Goal: Information Seeking & Learning: Learn about a topic

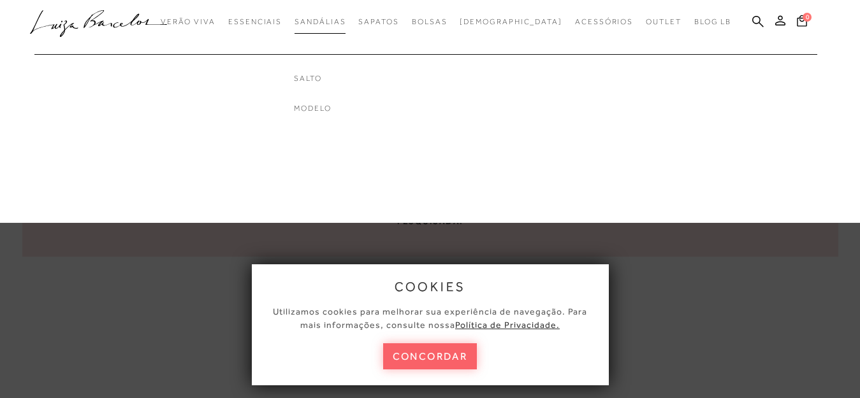
click at [346, 22] on span "Sandálias" at bounding box center [320, 21] width 51 height 9
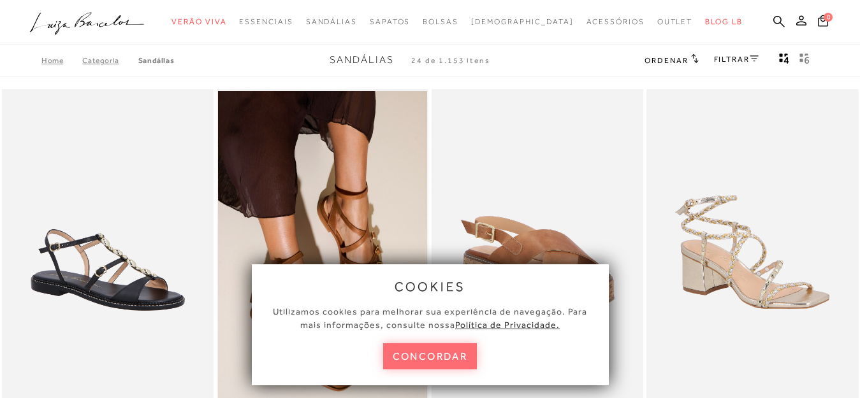
click at [426, 354] on button "concordar" at bounding box center [430, 357] width 94 height 26
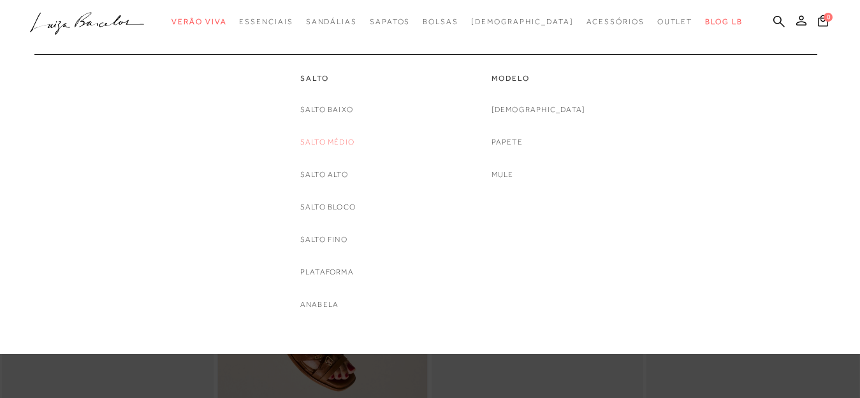
click at [312, 146] on link "Salto Médio" at bounding box center [327, 142] width 54 height 13
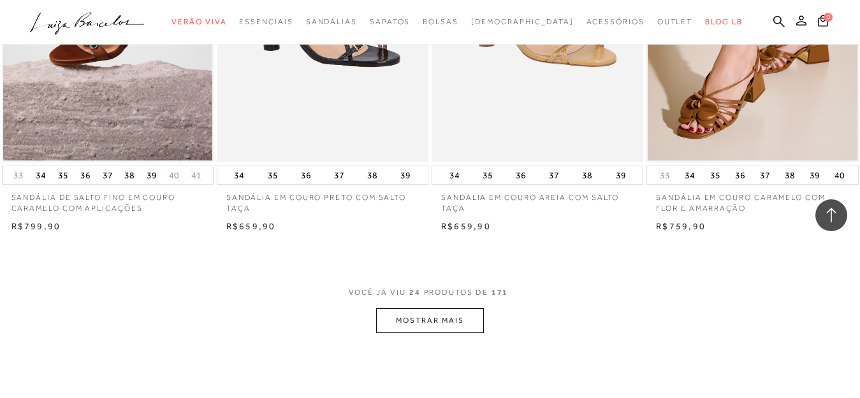
scroll to position [2440, 0]
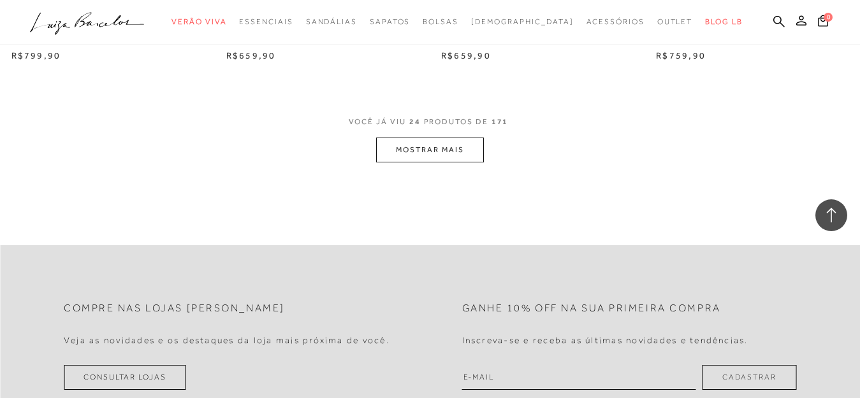
click at [448, 158] on button "MOSTRAR MAIS" at bounding box center [429, 150] width 107 height 25
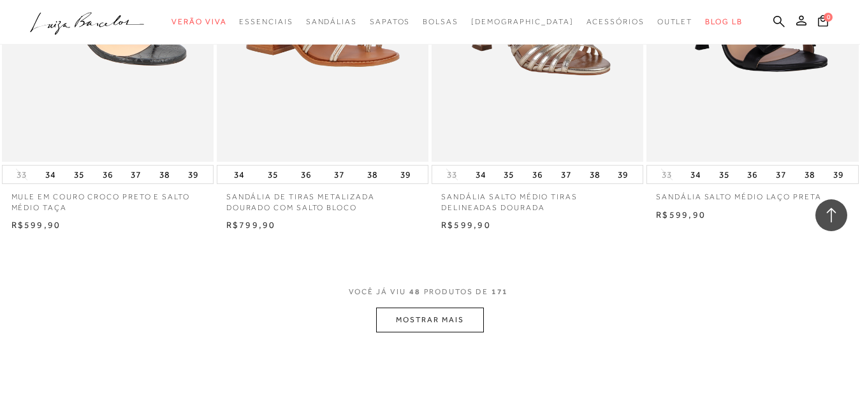
scroll to position [4869, 0]
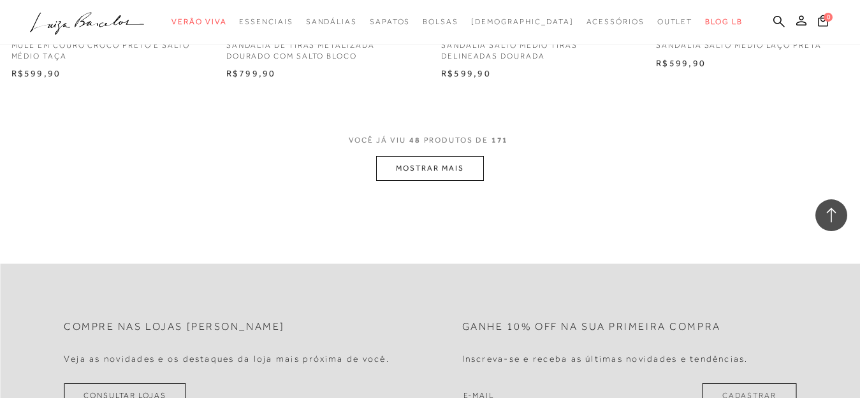
click at [455, 177] on button "MOSTRAR MAIS" at bounding box center [429, 168] width 107 height 25
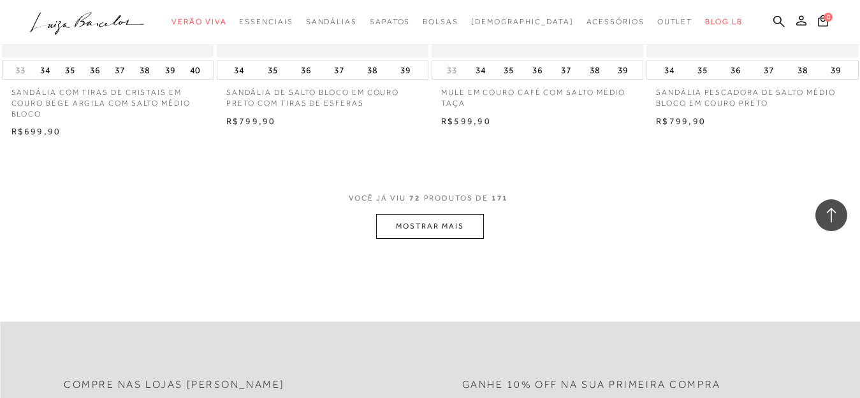
scroll to position [7305, 0]
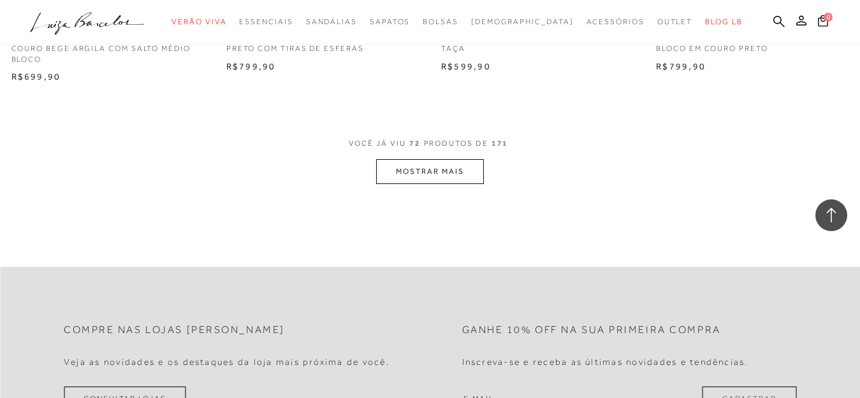
click at [410, 170] on button "MOSTRAR MAIS" at bounding box center [429, 171] width 107 height 25
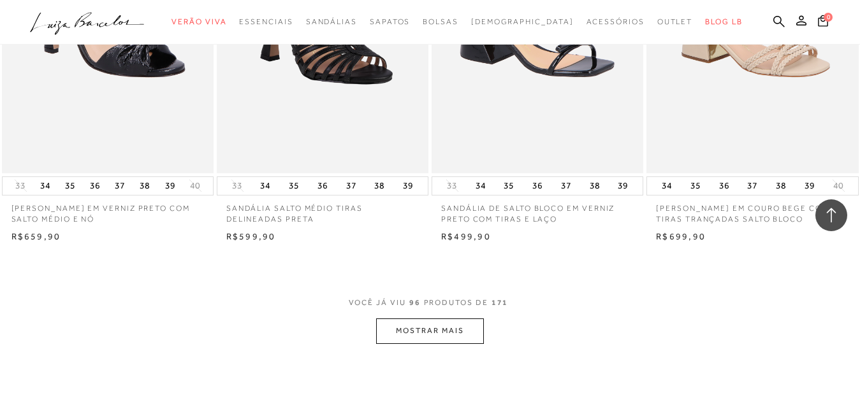
scroll to position [9589, 0]
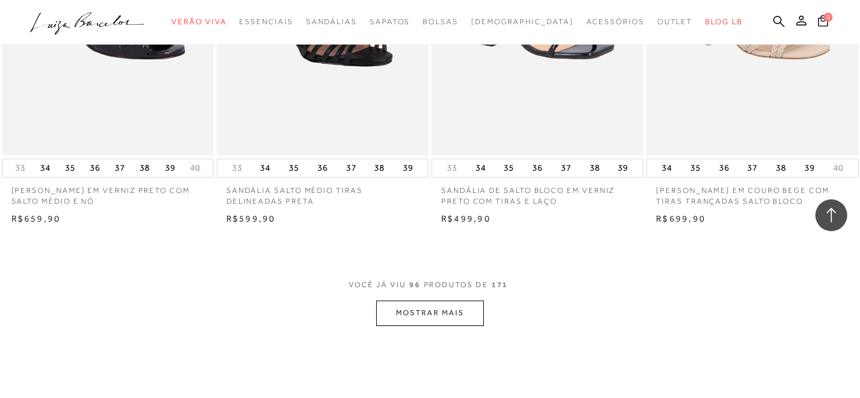
click at [444, 319] on button "MOSTRAR MAIS" at bounding box center [429, 313] width 107 height 25
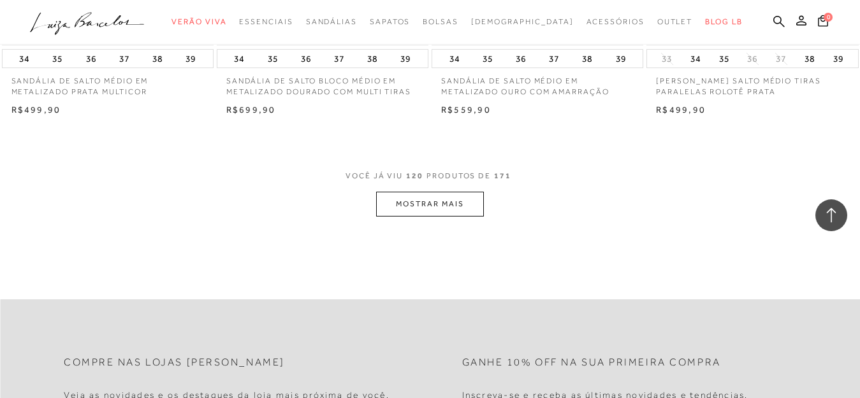
scroll to position [12168, 0]
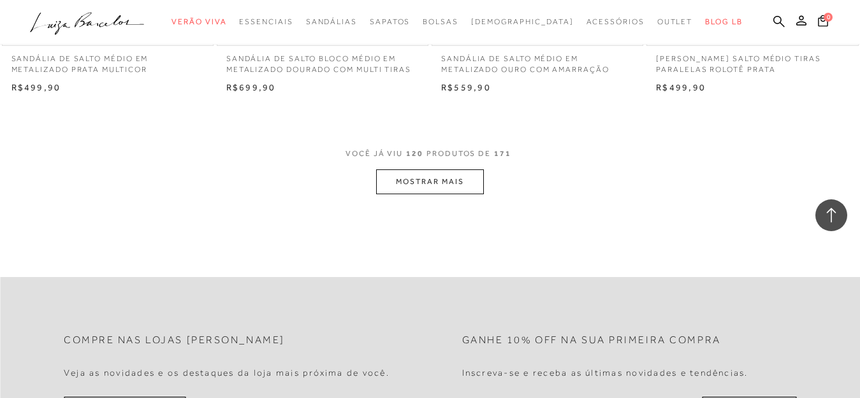
click at [449, 187] on button "MOSTRAR MAIS" at bounding box center [429, 182] width 107 height 25
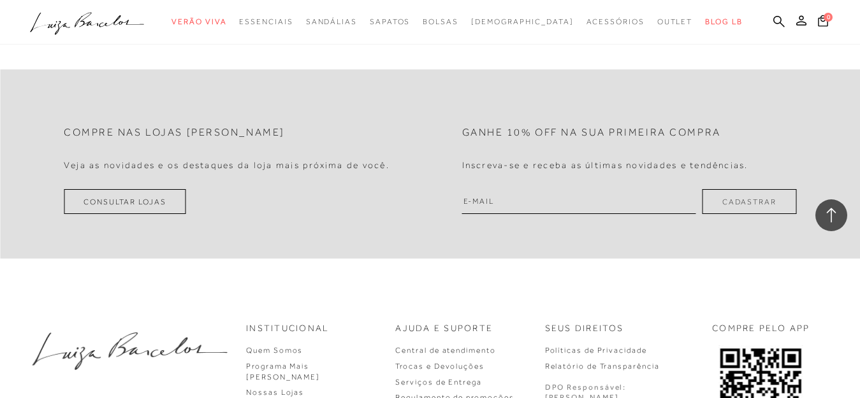
scroll to position [14492, 0]
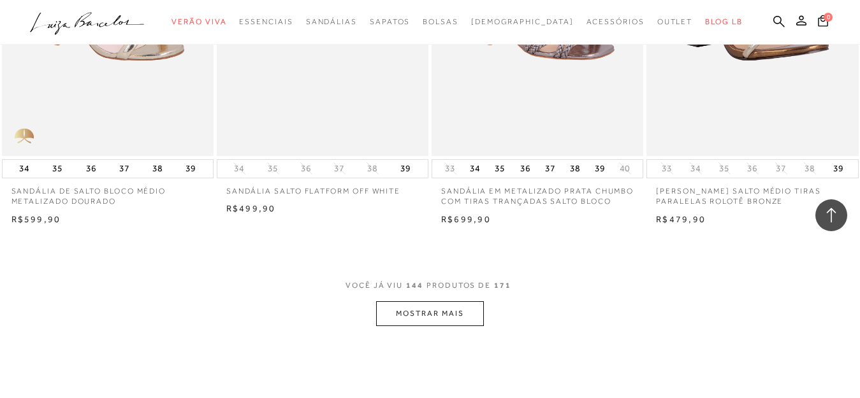
click at [483, 326] on button "MOSTRAR MAIS" at bounding box center [429, 314] width 107 height 25
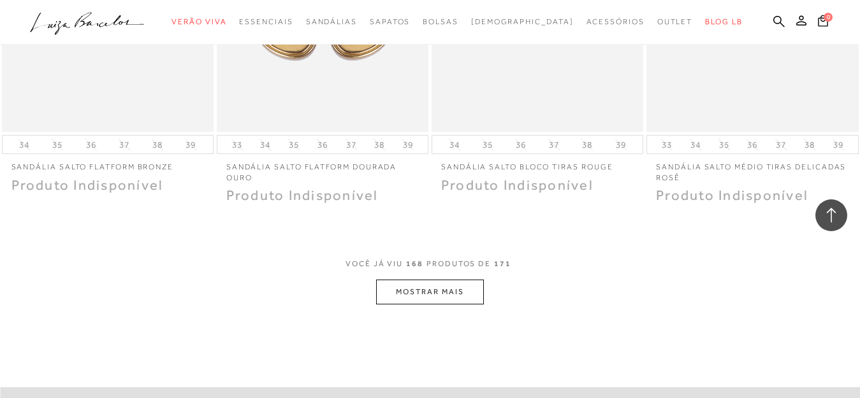
scroll to position [17011, 0]
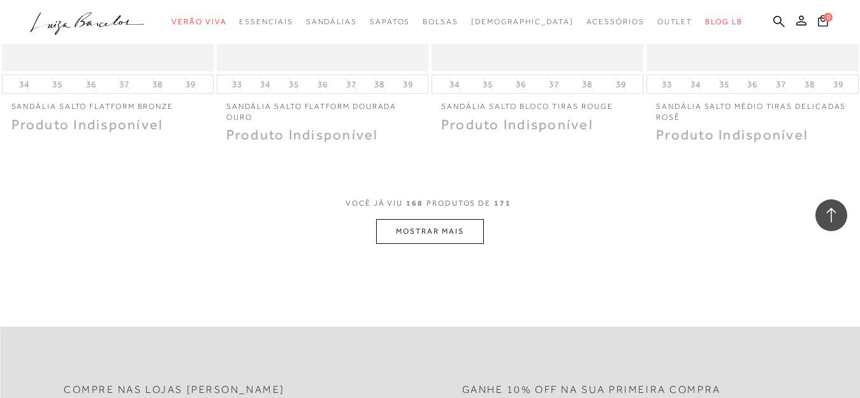
click at [432, 238] on button "MOSTRAR MAIS" at bounding box center [429, 231] width 107 height 25
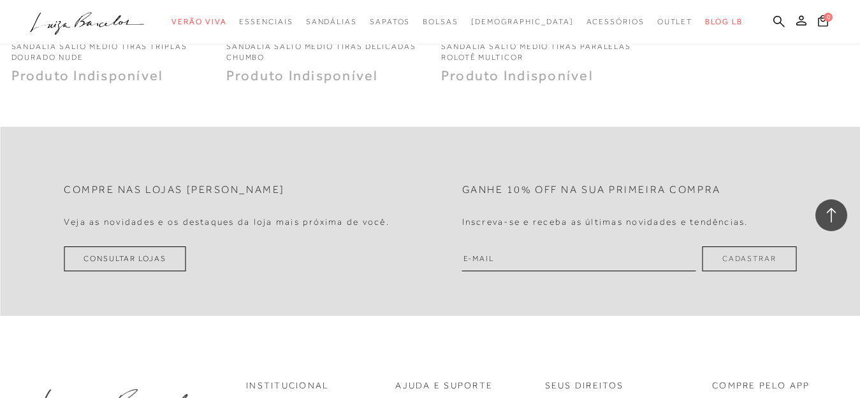
scroll to position [15224, 0]
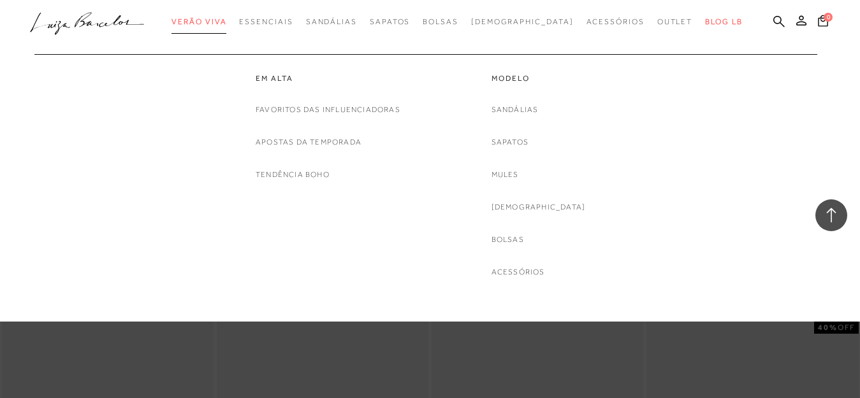
click at [226, 22] on span "Verão Viva" at bounding box center [199, 21] width 55 height 9
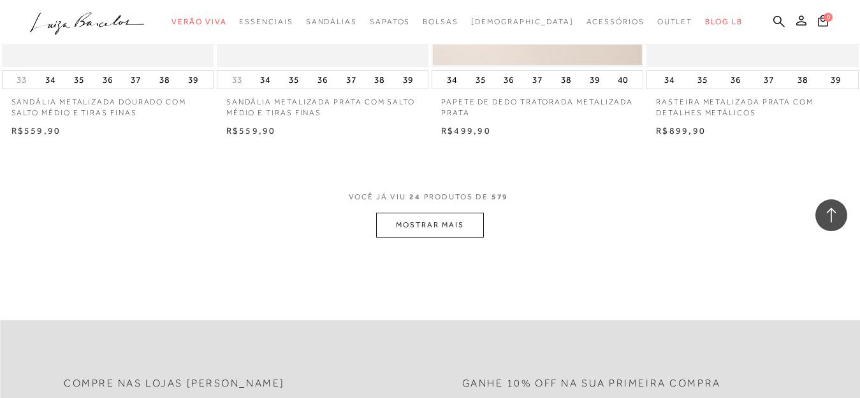
scroll to position [2407, 0]
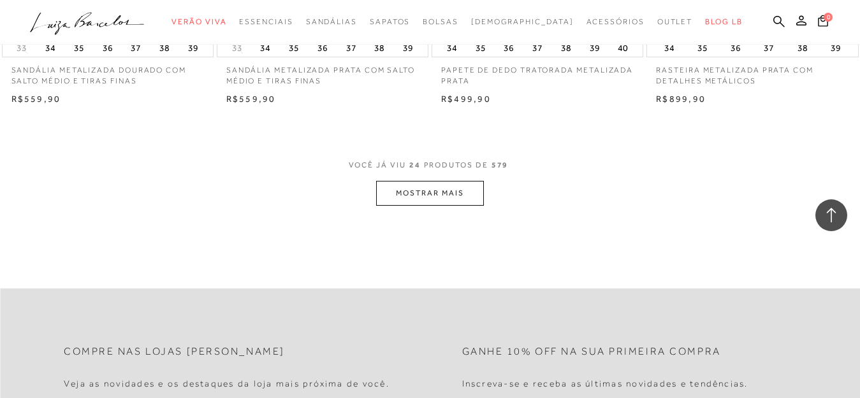
click at [413, 187] on button "MOSTRAR MAIS" at bounding box center [429, 193] width 107 height 25
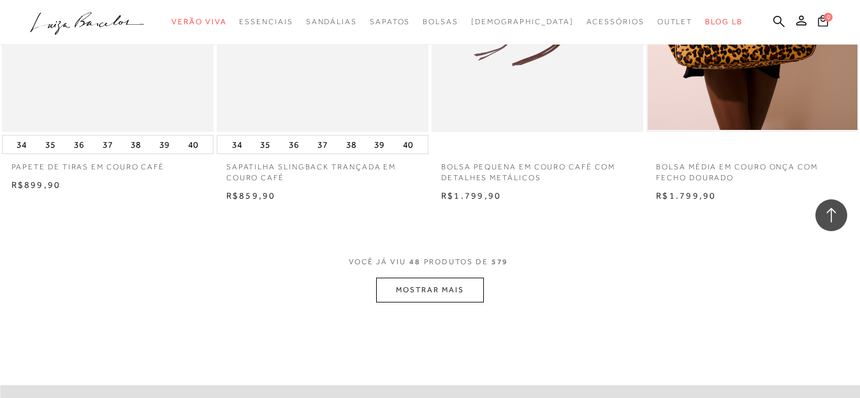
scroll to position [4936, 0]
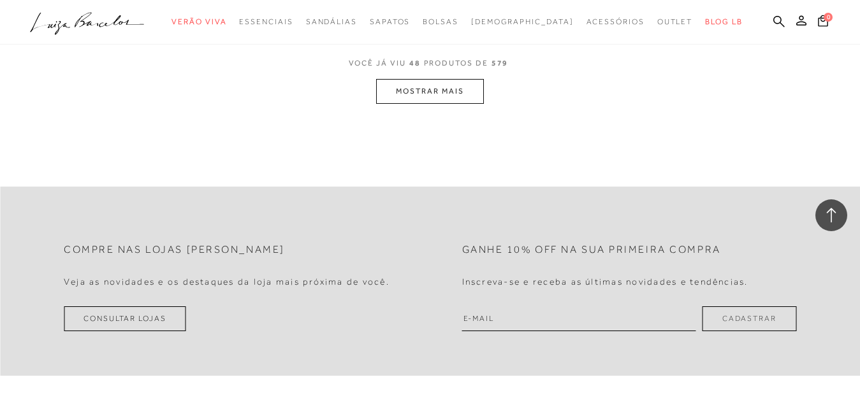
click at [457, 97] on button "MOSTRAR MAIS" at bounding box center [429, 91] width 107 height 25
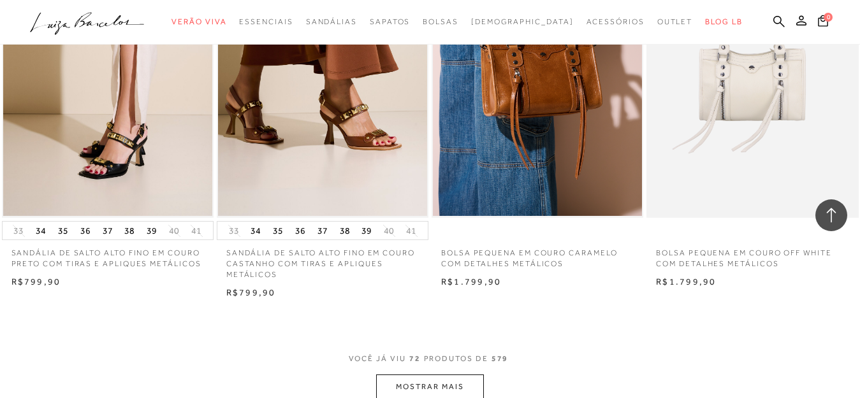
scroll to position [7337, 0]
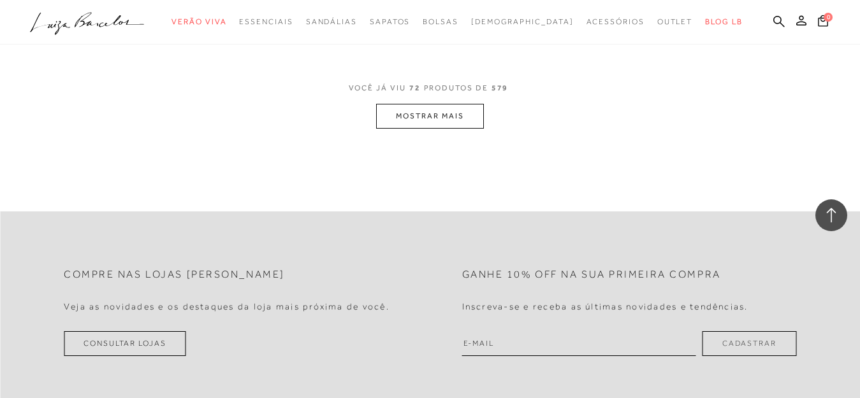
click at [411, 93] on span "VOCÊ JÁ VIU 72 PRODUTOS DE 579" at bounding box center [430, 92] width 163 height 23
click at [425, 119] on button "MOSTRAR MAIS" at bounding box center [429, 116] width 107 height 25
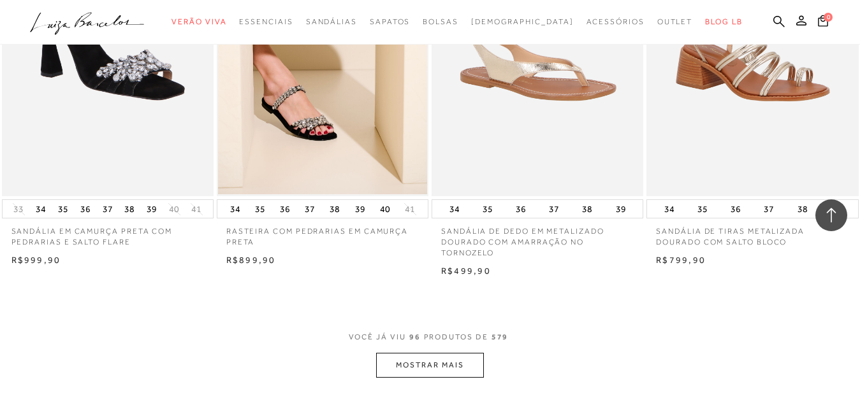
scroll to position [9407, 0]
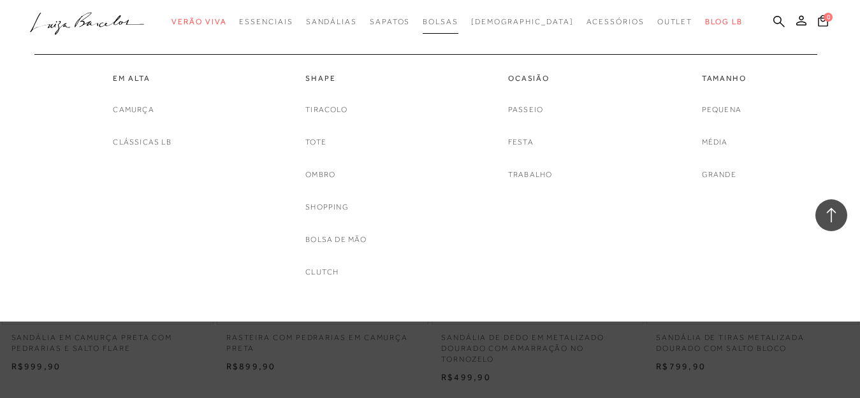
click at [458, 22] on span "Bolsas" at bounding box center [441, 21] width 36 height 9
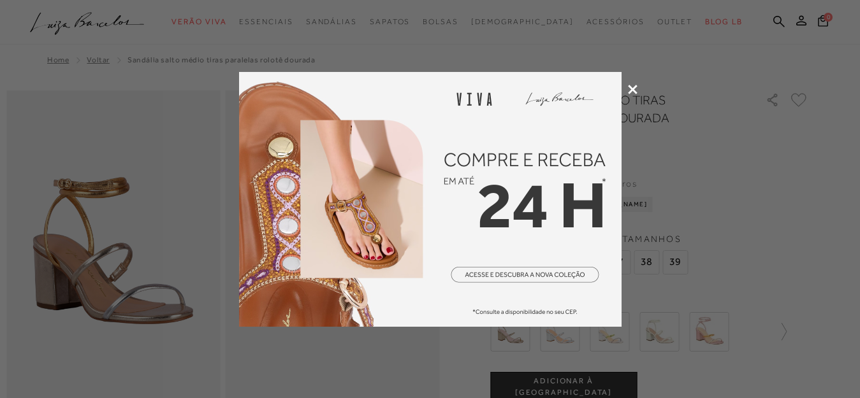
click at [634, 86] on icon at bounding box center [633, 90] width 10 height 10
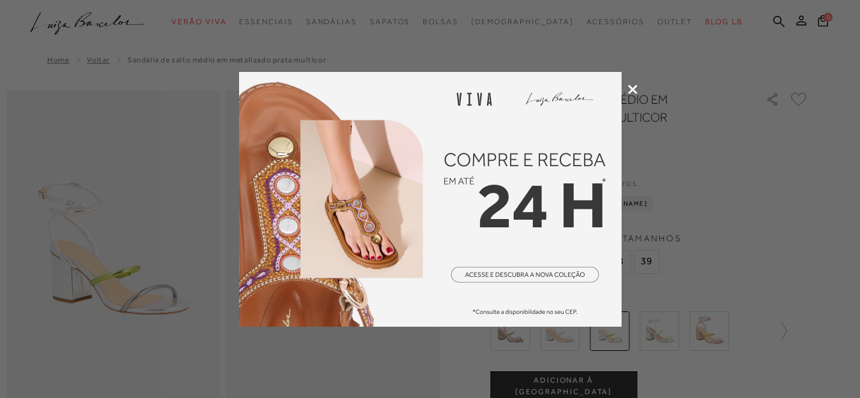
click at [641, 81] on div at bounding box center [430, 199] width 860 height 398
click at [632, 87] on icon at bounding box center [633, 90] width 10 height 10
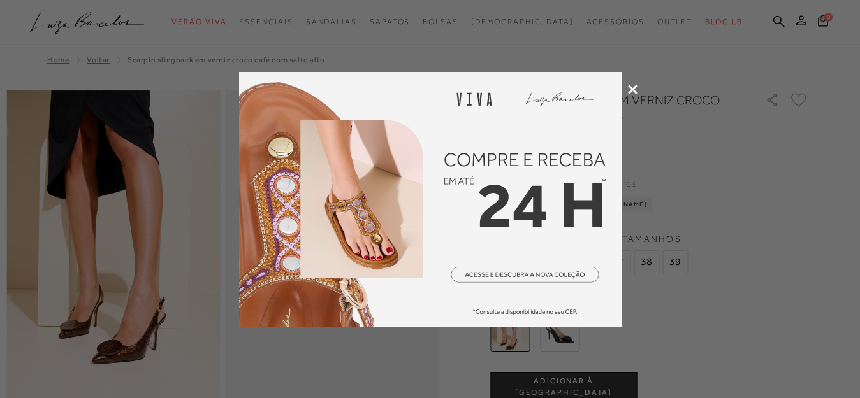
click at [627, 92] on div at bounding box center [430, 199] width 860 height 398
click at [629, 87] on icon at bounding box center [633, 90] width 10 height 10
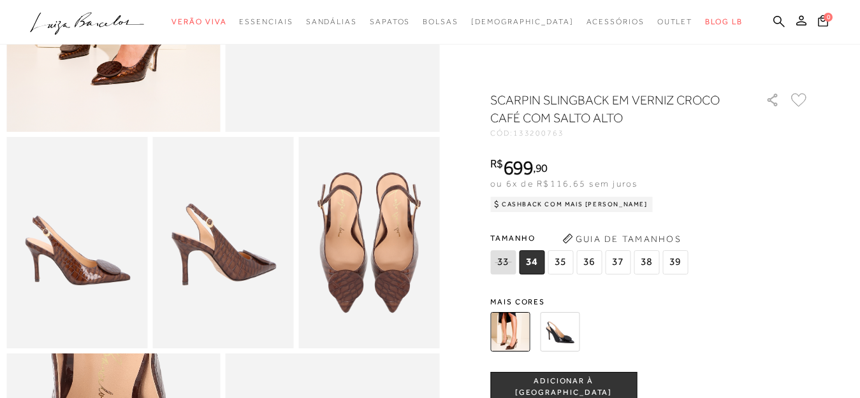
scroll to position [277, 0]
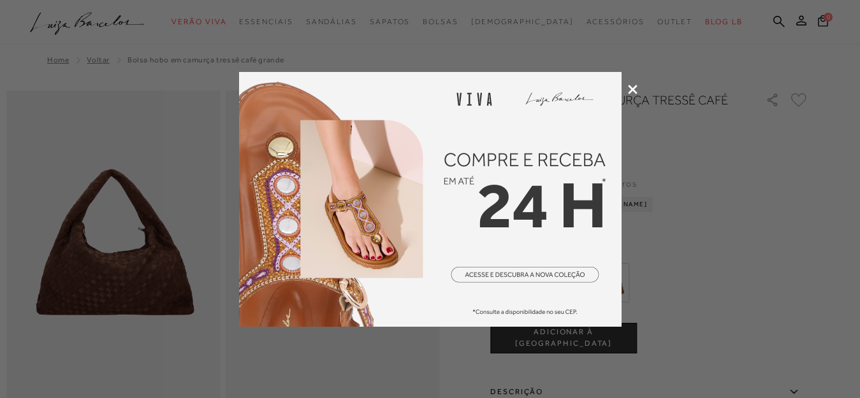
click at [637, 91] on icon at bounding box center [633, 90] width 10 height 10
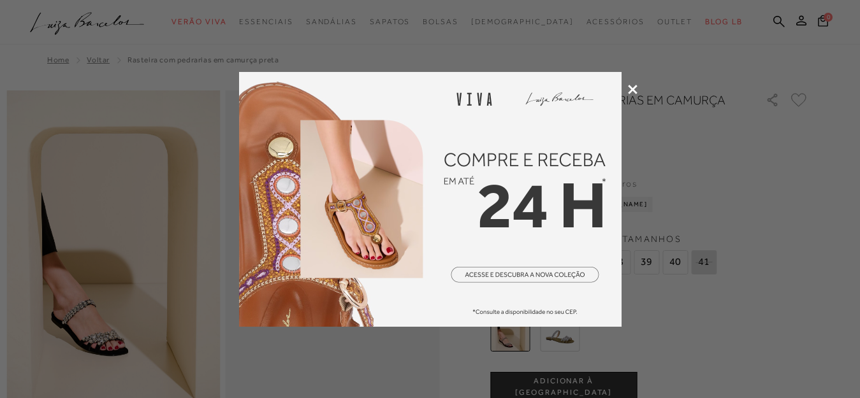
click at [630, 93] on icon at bounding box center [633, 90] width 10 height 10
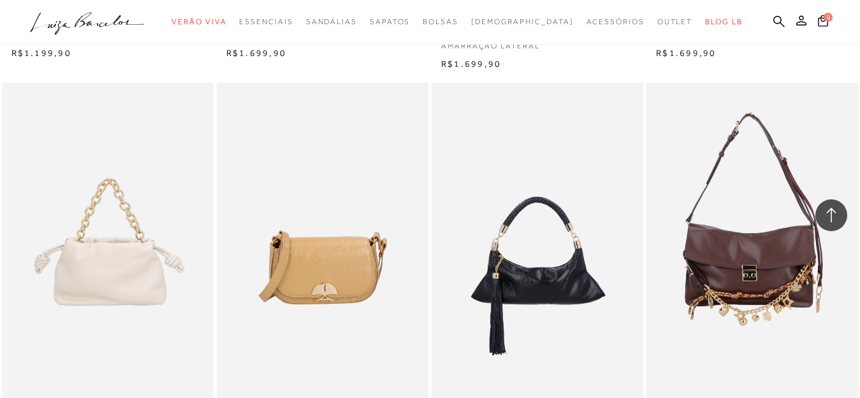
scroll to position [1657, 0]
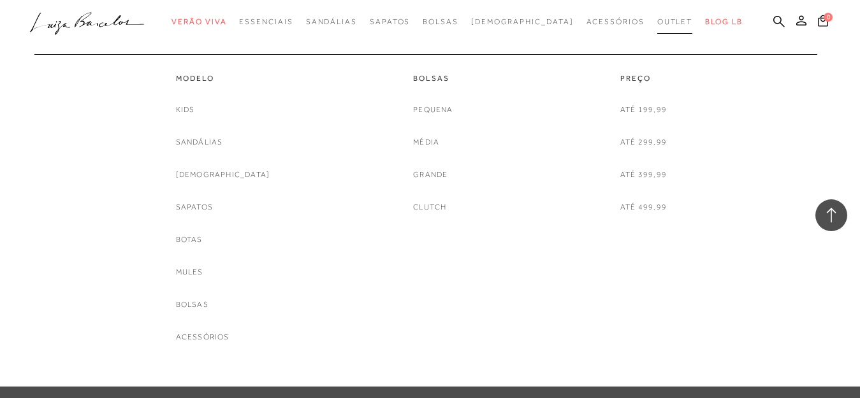
click at [657, 26] on link "Outlet" at bounding box center [675, 22] width 36 height 24
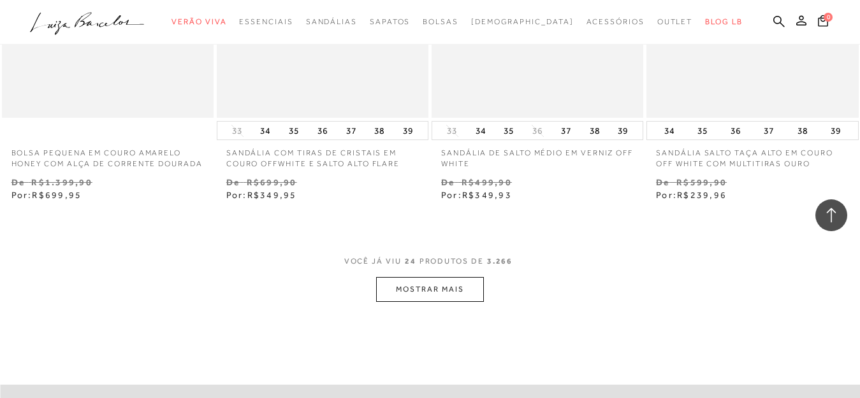
scroll to position [2403, 0]
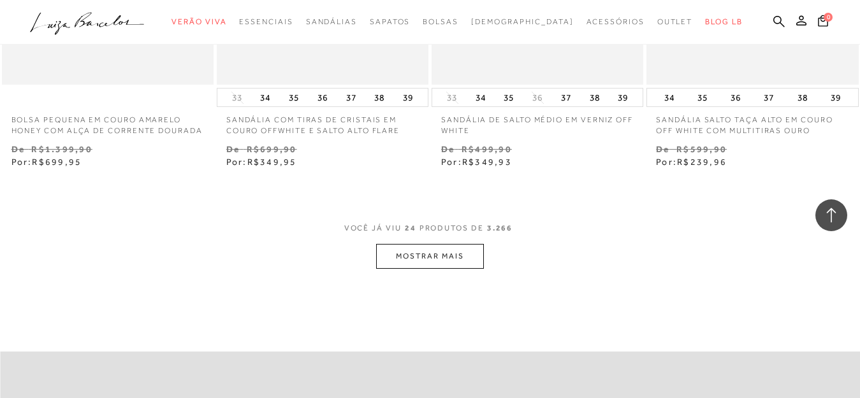
click at [387, 268] on button "MOSTRAR MAIS" at bounding box center [429, 256] width 107 height 25
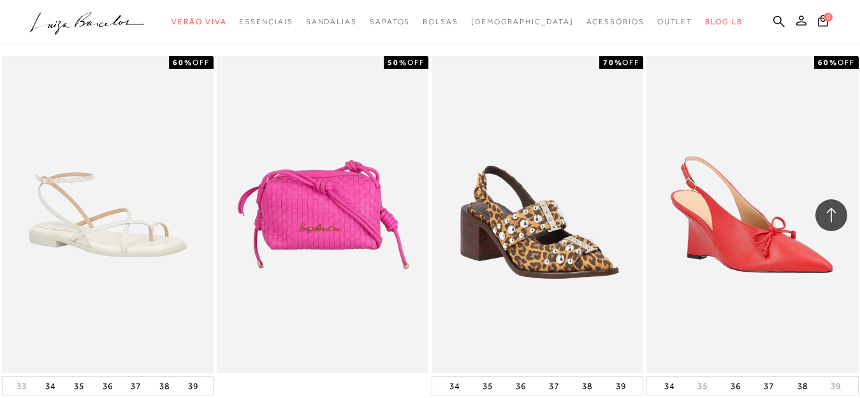
scroll to position [4563, 0]
